Goal: Transaction & Acquisition: Purchase product/service

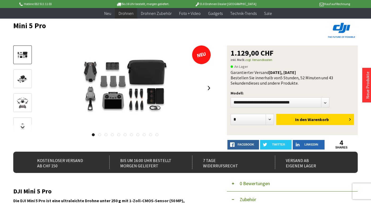
scroll to position [38, 0]
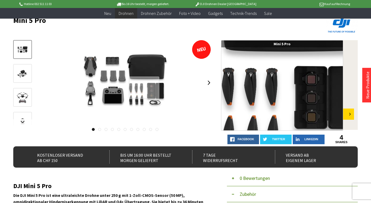
click at [139, 88] on div at bounding box center [144, 88] width 31 height 23
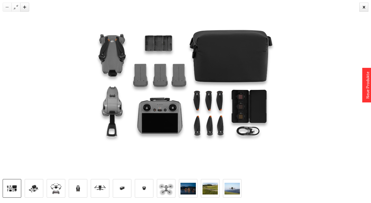
click at [248, 103] on img at bounding box center [186, 89] width 268 height 179
click at [241, 102] on img at bounding box center [186, 89] width 268 height 179
click at [366, 5] on div at bounding box center [364, 7] width 9 height 9
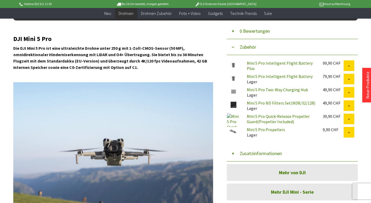
scroll to position [198, 0]
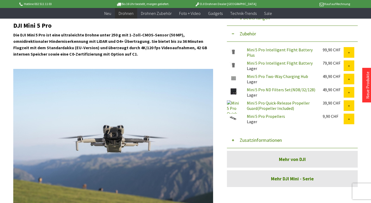
click at [252, 90] on link "Mini 5 Pro ND Filters Set(ND8/32/128)" at bounding box center [281, 89] width 69 height 5
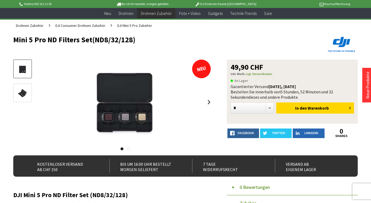
scroll to position [41, 0]
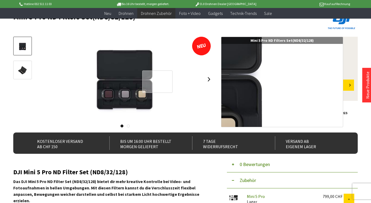
click at [142, 82] on div at bounding box center [157, 81] width 31 height 23
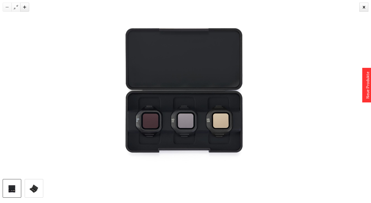
click at [39, 186] on img at bounding box center [33, 188] width 15 height 10
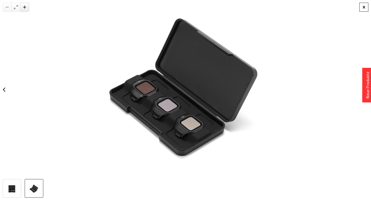
click at [362, 10] on div at bounding box center [364, 7] width 9 height 9
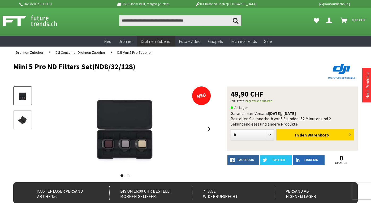
scroll to position [0, 0]
